Goal: Navigation & Orientation: Find specific page/section

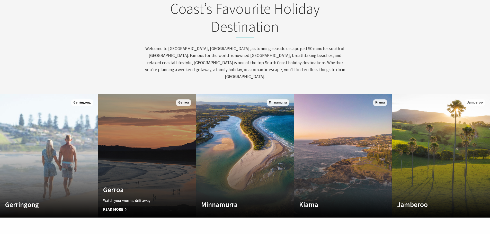
scroll to position [86, 494]
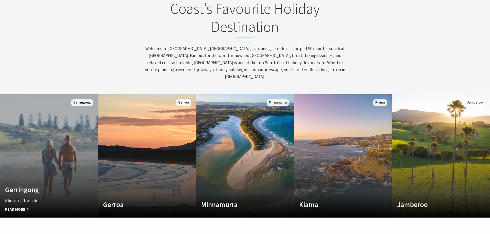
click at [60, 133] on link "Custom Image Used Gerringong A breath of fresh air Read More Gerringong" at bounding box center [49, 155] width 98 height 123
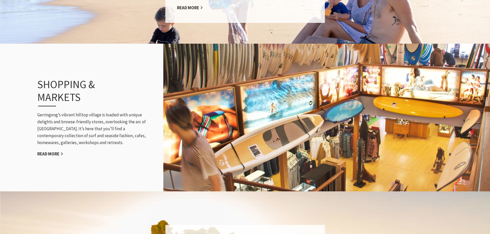
scroll to position [592, 0]
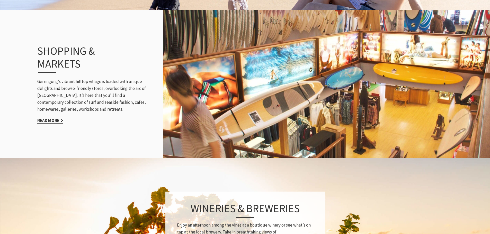
click at [51, 118] on link "Read More" at bounding box center [50, 121] width 26 height 6
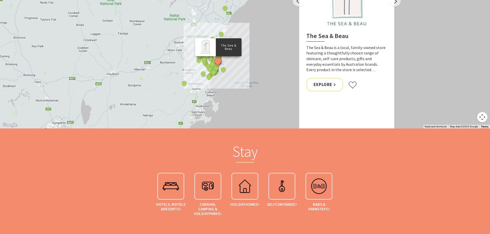
scroll to position [592, 0]
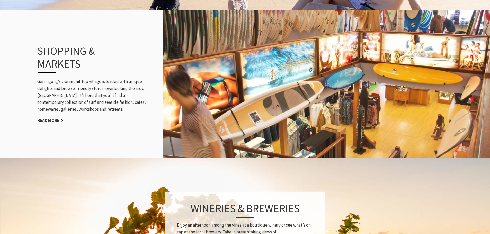
scroll to position [173, 496]
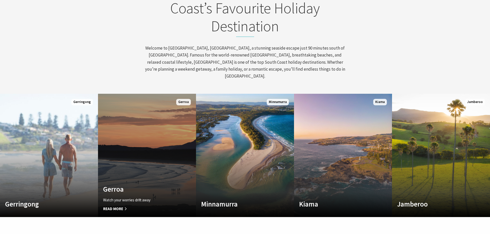
scroll to position [8, 494]
click at [164, 142] on link "Custom Image Used Gerroa Watch your worries drift away Read More Gerroa" at bounding box center [147, 155] width 98 height 123
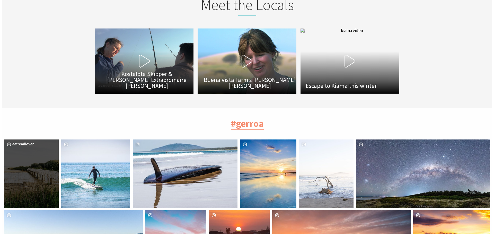
scroll to position [1209, 0]
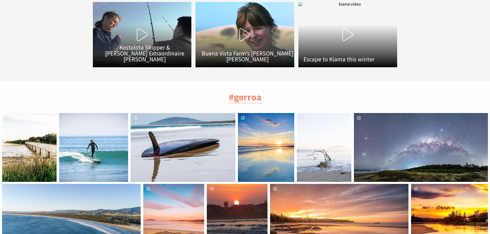
click at [29, 139] on div "image gallery, click to learn more about photo: South coast dayz #gerroa #mistr…" at bounding box center [15, 147] width 27 height 69
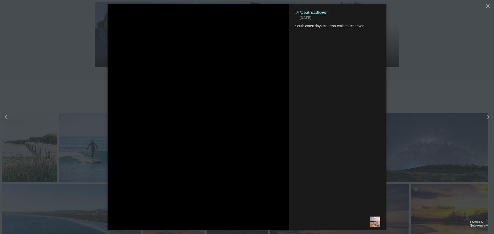
scroll to position [175, 500]
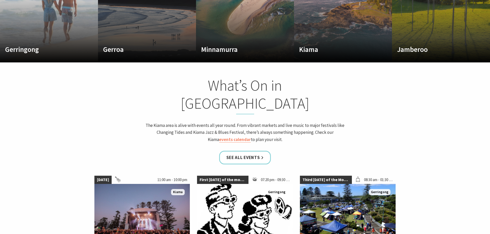
scroll to position [413, 0]
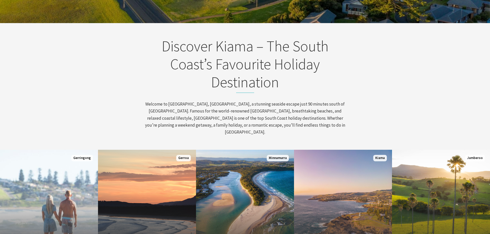
scroll to position [206, 0]
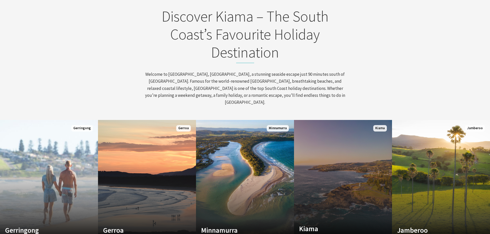
click at [328, 173] on link "Custom Image Used Kiama Where the sea makes a noise Read More Kiama" at bounding box center [343, 181] width 98 height 123
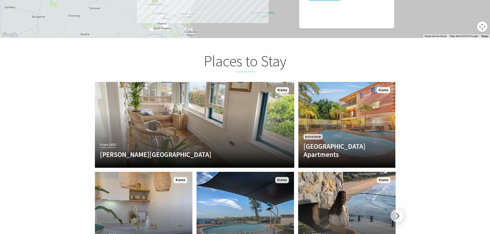
scroll to position [1029, 0]
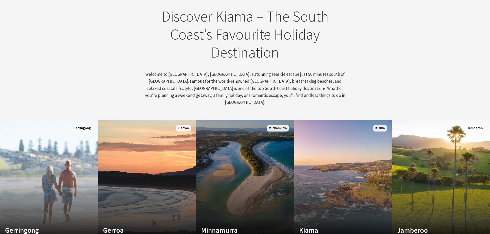
scroll to position [206, 0]
click at [244, 145] on link "Custom Image Used Minnamurra Where time and tide combine Read More Minnamurra" at bounding box center [245, 181] width 98 height 123
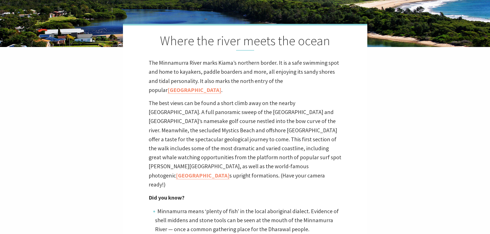
scroll to position [154, 0]
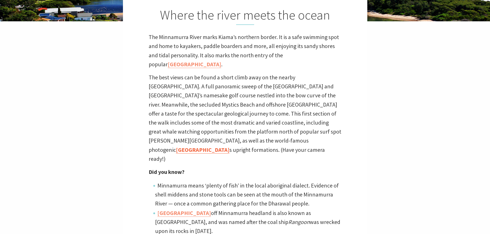
click at [201, 146] on link "Cathedral Rock" at bounding box center [202, 149] width 53 height 7
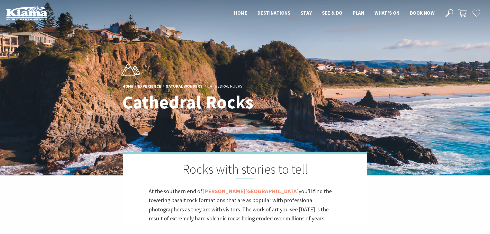
scroll to position [168, 496]
click at [211, 191] on link "Jones Beach" at bounding box center [250, 191] width 96 height 7
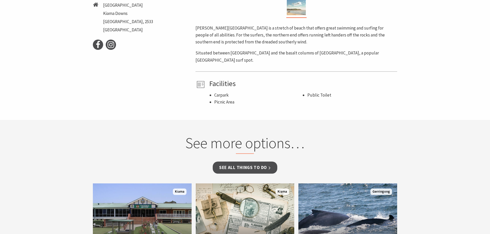
scroll to position [257, 0]
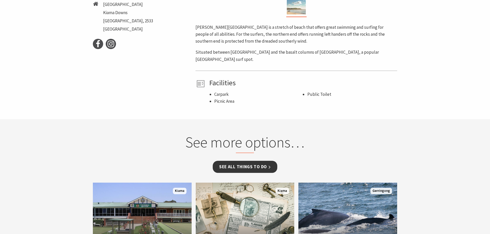
click at [243, 161] on link "See all Things To Do" at bounding box center [245, 167] width 65 height 12
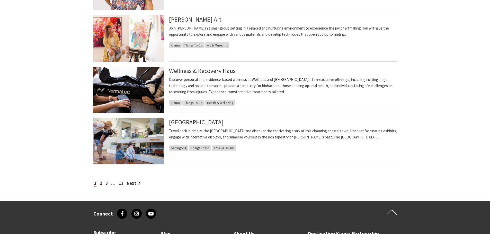
scroll to position [489, 0]
click at [101, 183] on link "2" at bounding box center [101, 183] width 2 height 6
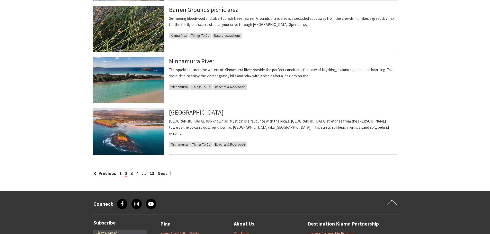
scroll to position [514, 0]
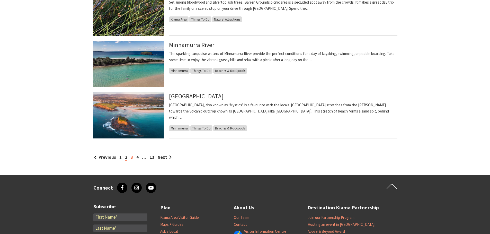
click at [132, 157] on link "3" at bounding box center [132, 158] width 2 height 6
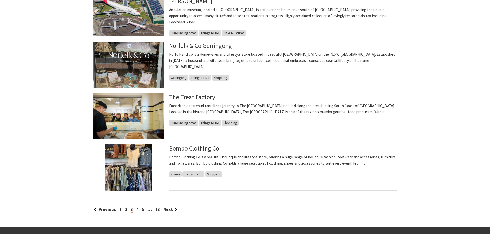
scroll to position [463, 0]
click at [137, 208] on link "4" at bounding box center [137, 210] width 2 height 6
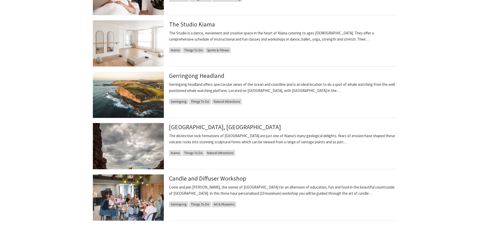
scroll to position [437, 0]
